Goal: Information Seeking & Learning: Learn about a topic

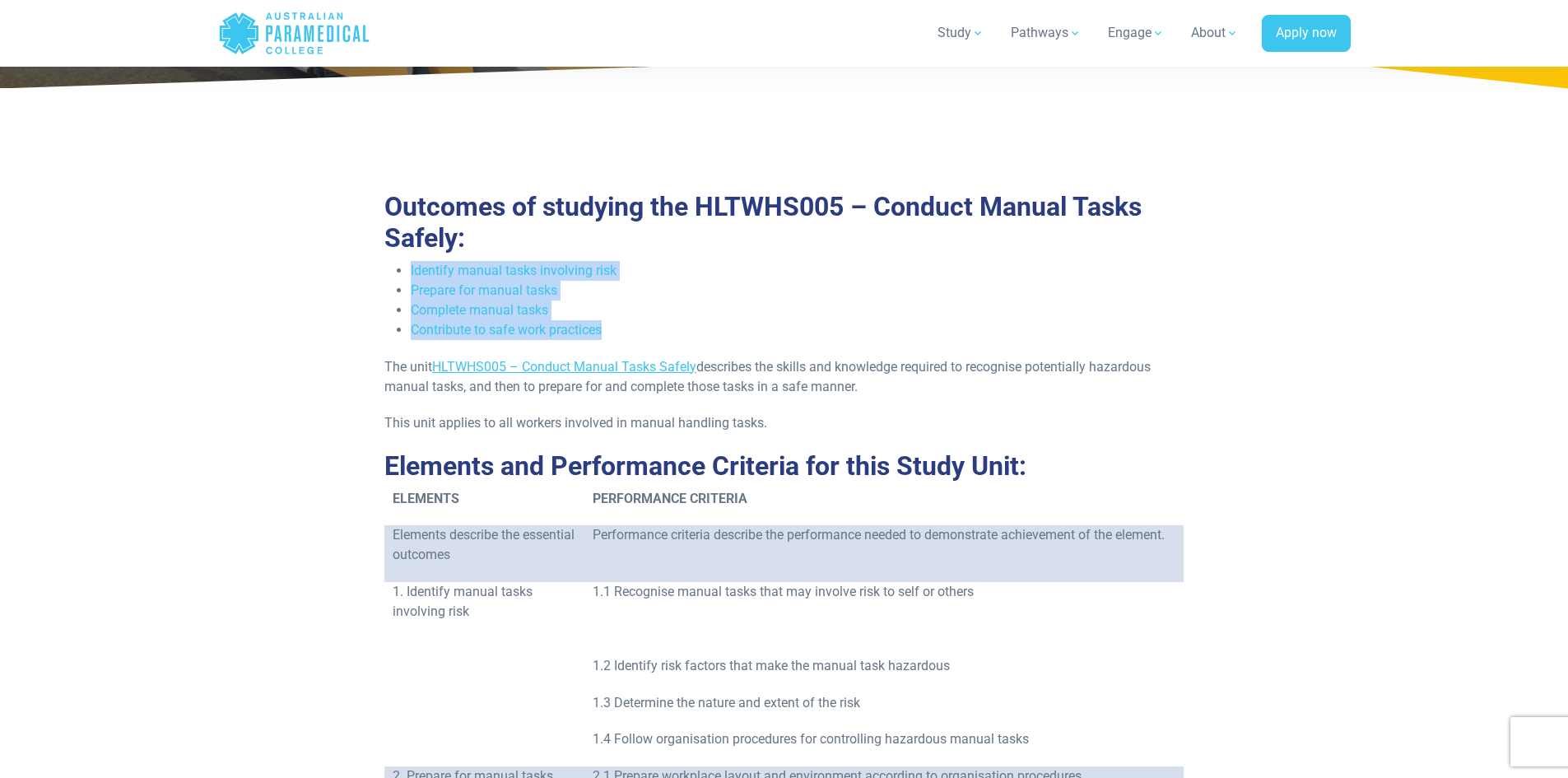
drag, startPoint x: 621, startPoint y: 330, endPoint x: 411, endPoint y: 261, distance: 221.0
click at [411, 261] on ul "Identify manual tasks involving risk Prepare for manual tasks Complete manual t…" at bounding box center [784, 301] width 800 height 79
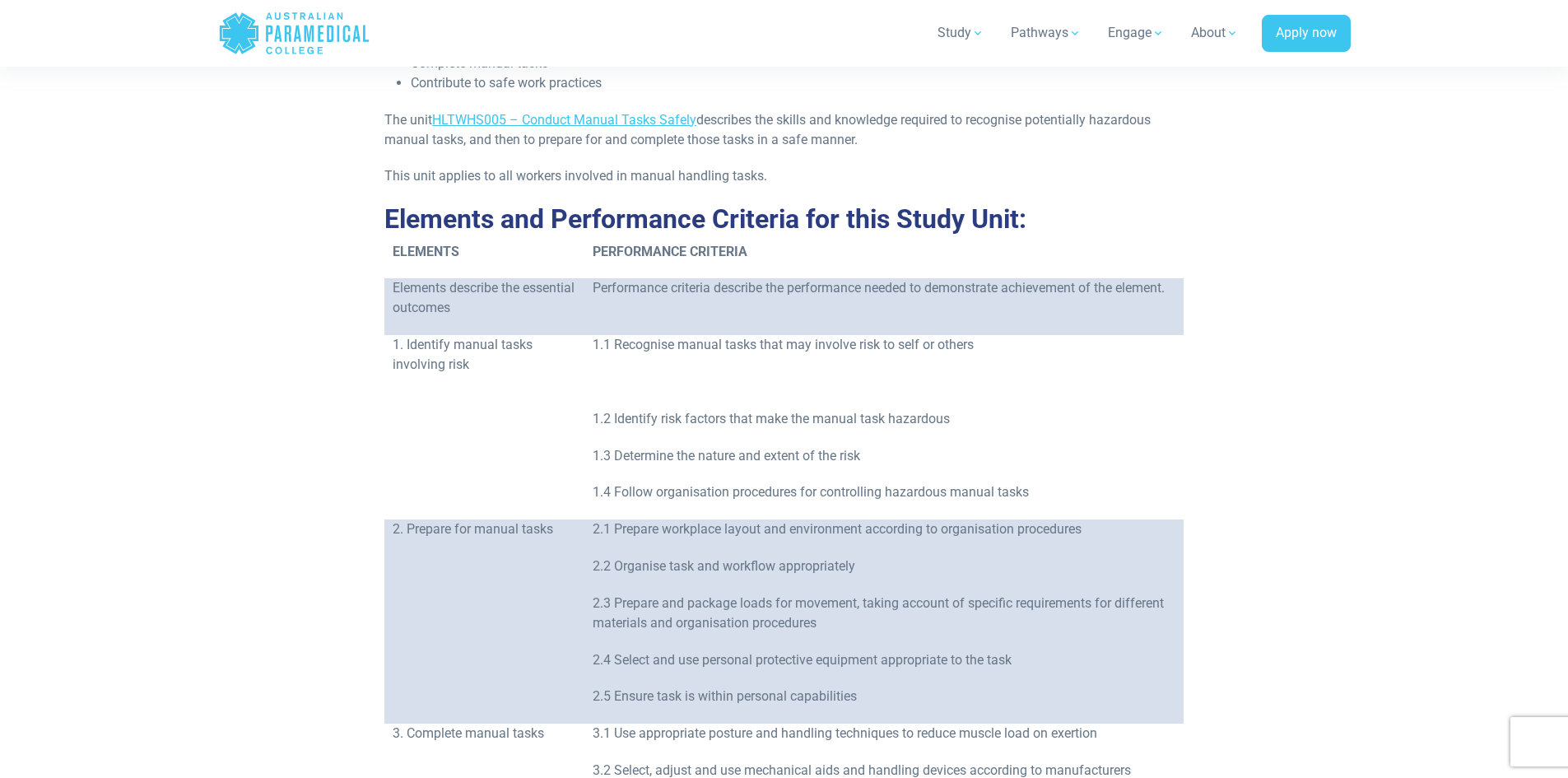
scroll to position [411, 0]
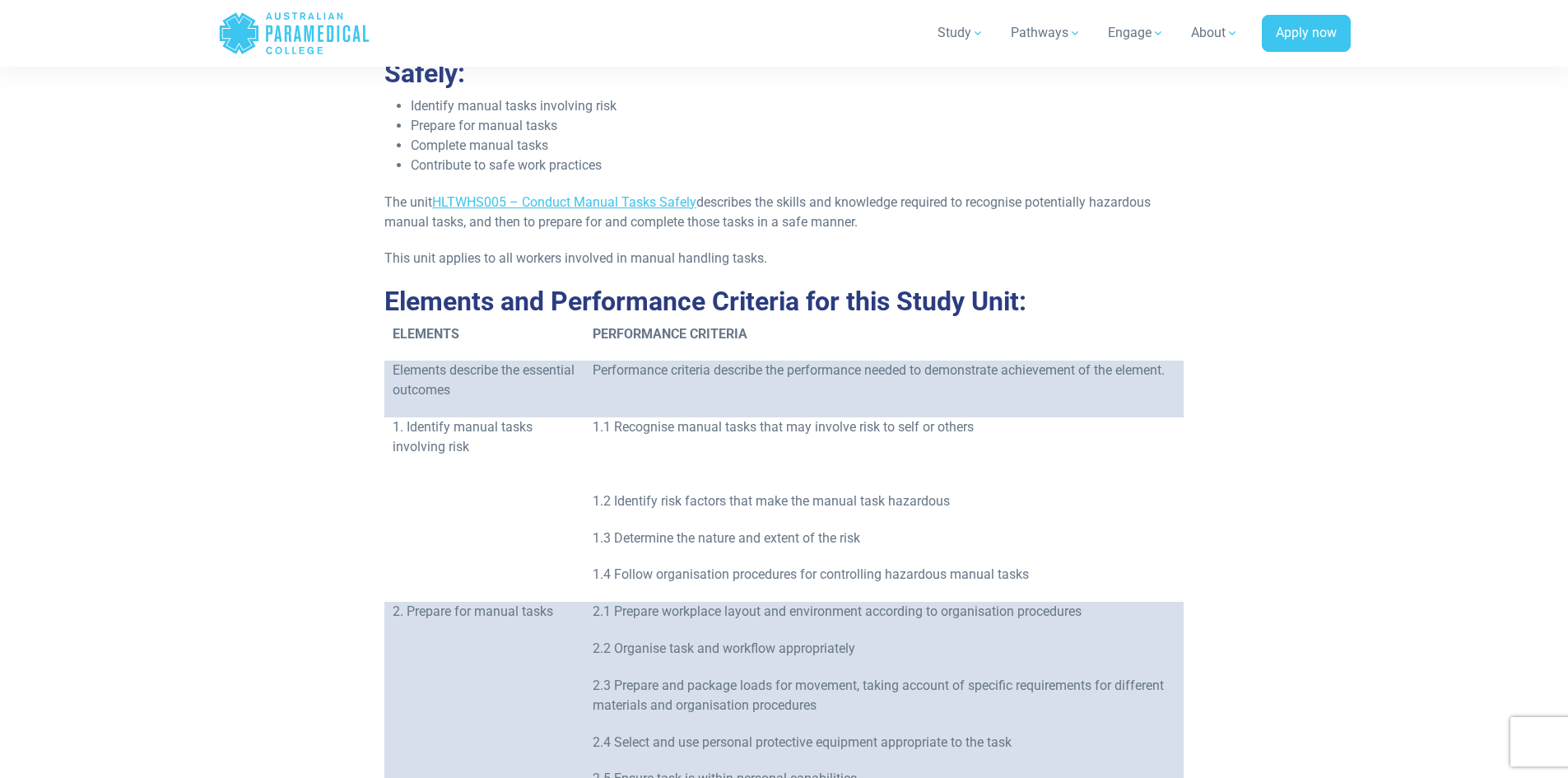
click at [598, 169] on li "Contribute to safe work practices" at bounding box center [798, 165] width 773 height 20
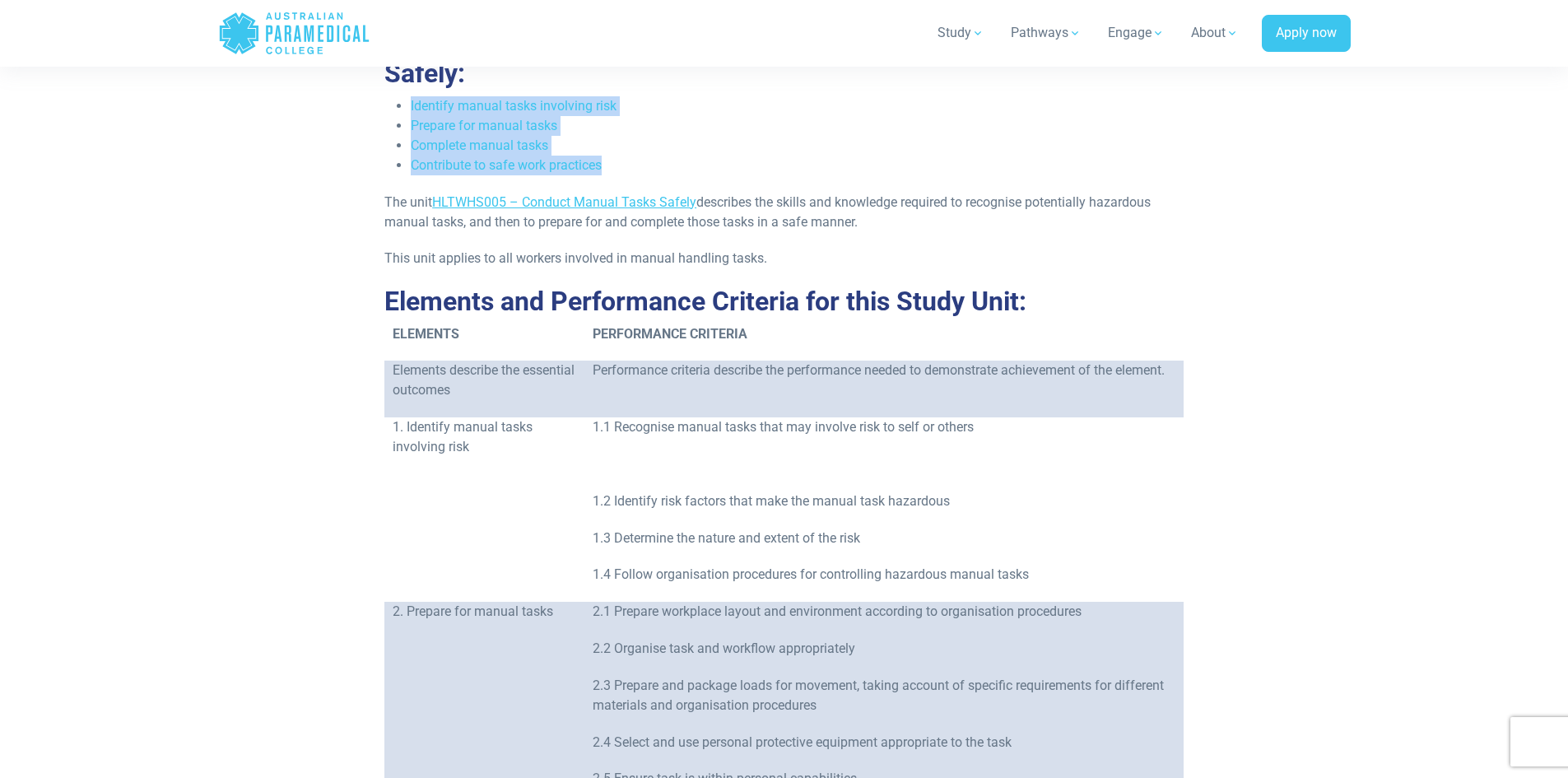
drag, startPoint x: 598, startPoint y: 169, endPoint x: 412, endPoint y: 100, distance: 198.4
click at [412, 100] on ul "Identify manual tasks involving risk Prepare for manual tasks Complete manual t…" at bounding box center [784, 136] width 800 height 79
copy ul "Identify manual tasks involving risk Prepare for manual tasks Complete manual t…"
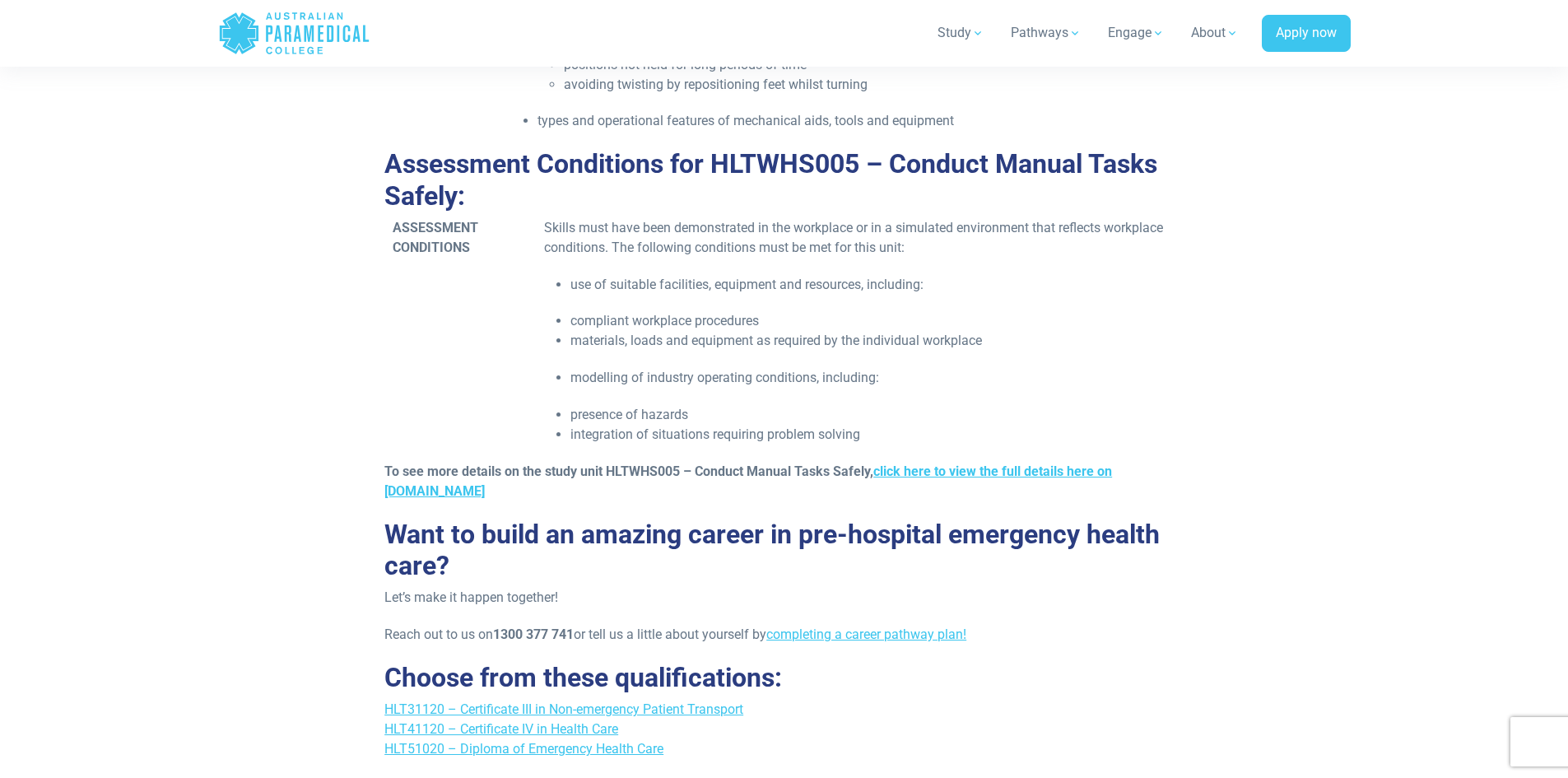
scroll to position [2551, 0]
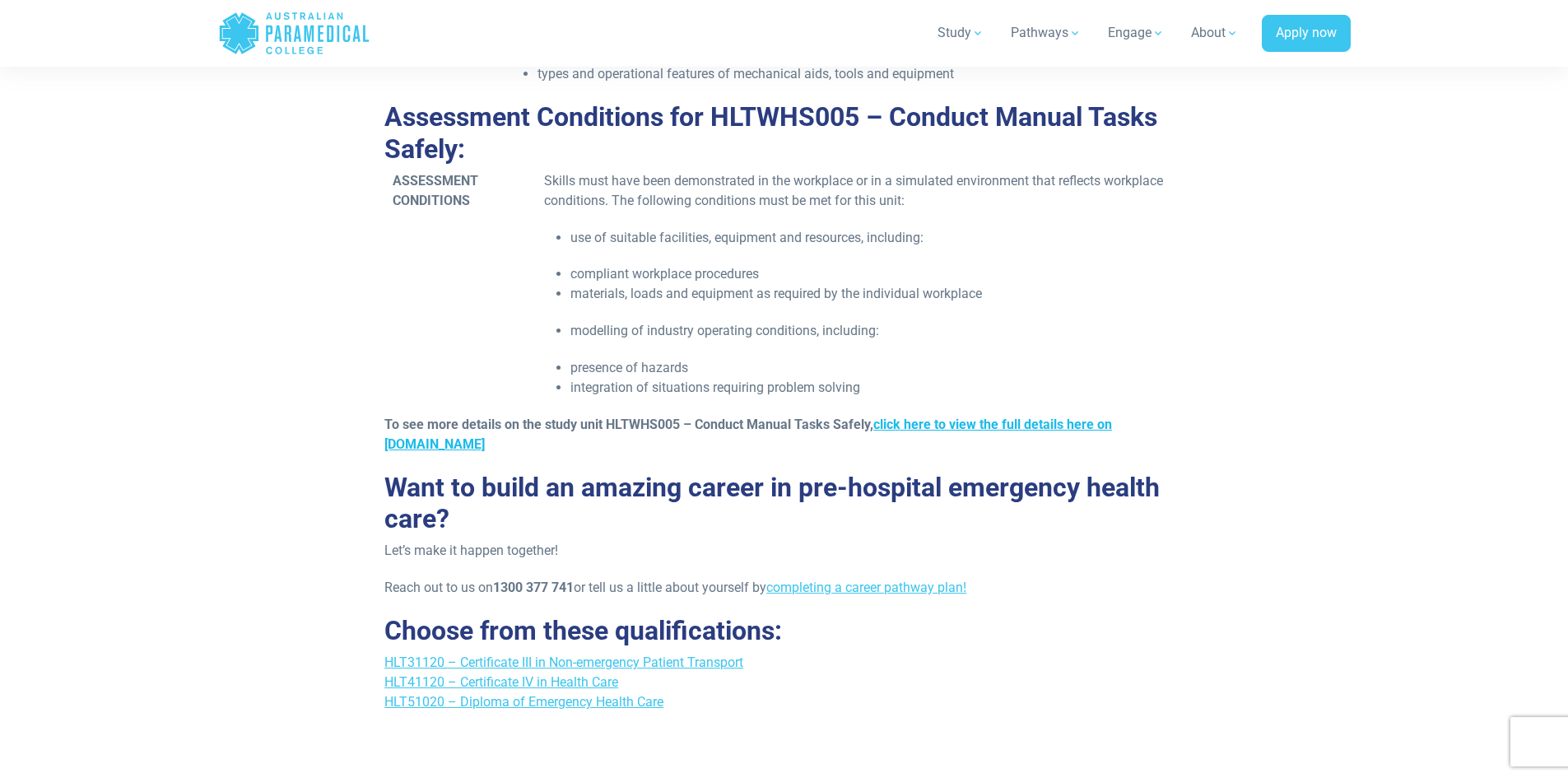
click at [1097, 424] on link "click here to view the full details here on [DOMAIN_NAME]" at bounding box center [749, 434] width 728 height 35
